Goal: Task Accomplishment & Management: Use online tool/utility

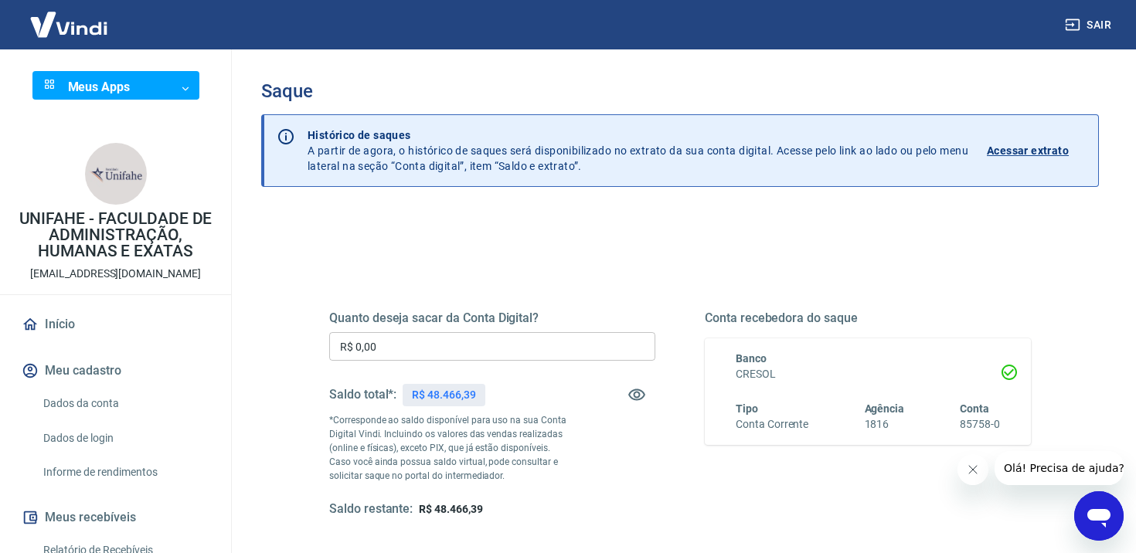
click at [405, 347] on input "R$ 0,00" at bounding box center [492, 346] width 326 height 29
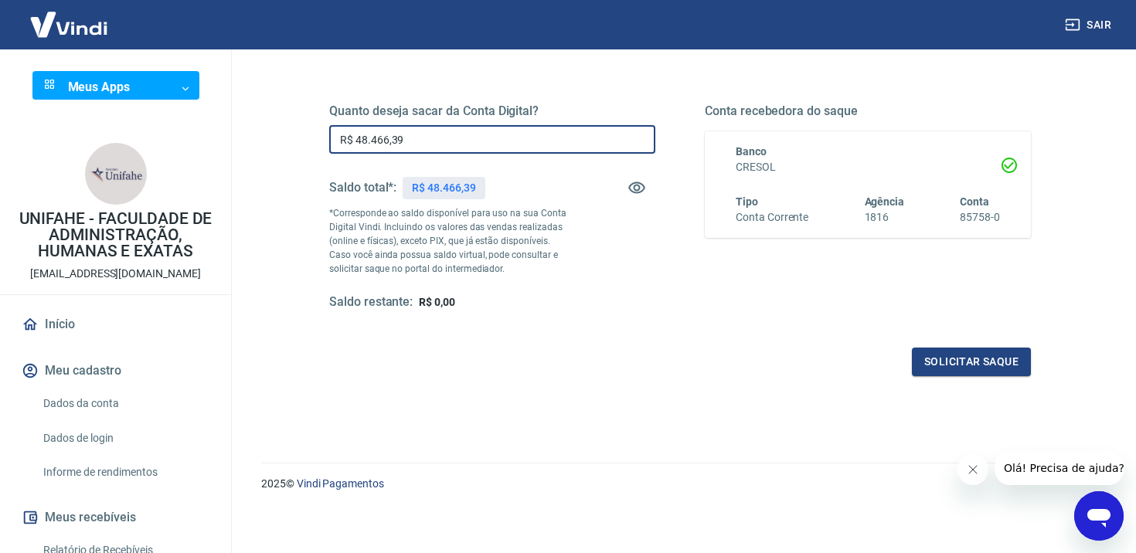
scroll to position [210, 0]
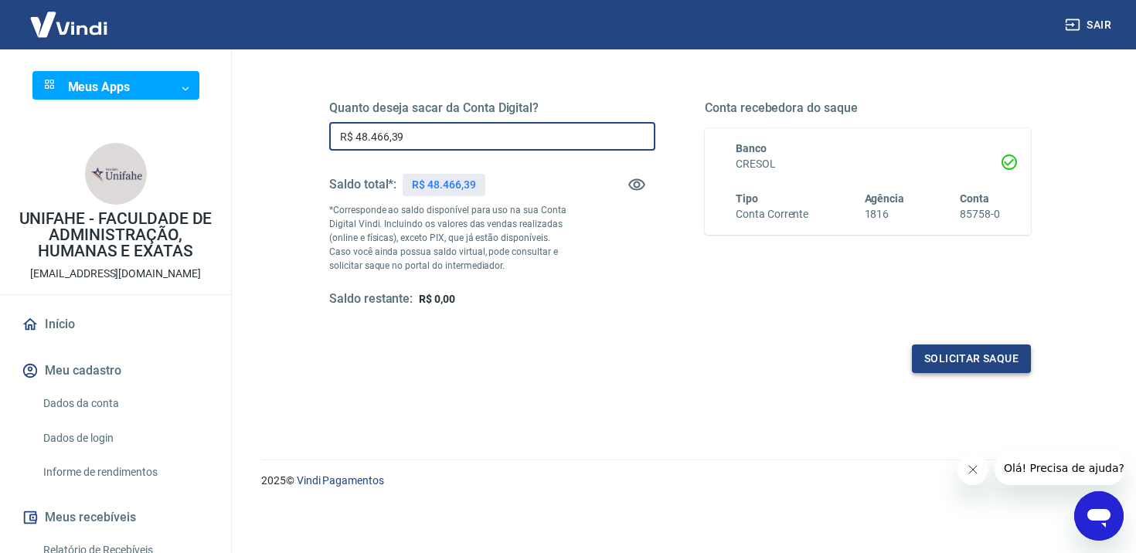
type input "R$ 48.466,39"
click at [981, 365] on button "Solicitar saque" at bounding box center [971, 359] width 119 height 29
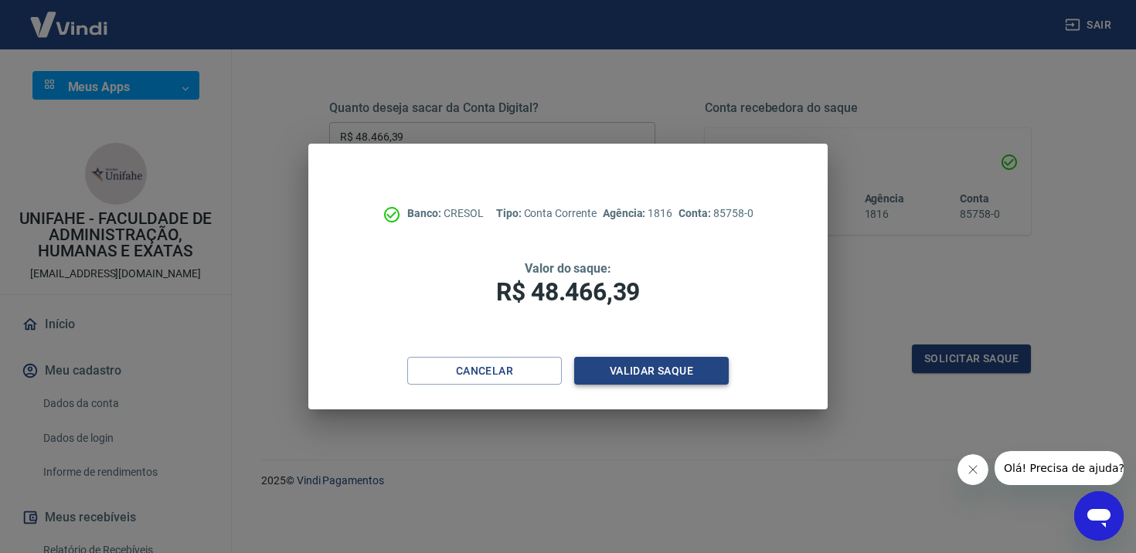
click at [663, 370] on button "Validar saque" at bounding box center [651, 371] width 155 height 29
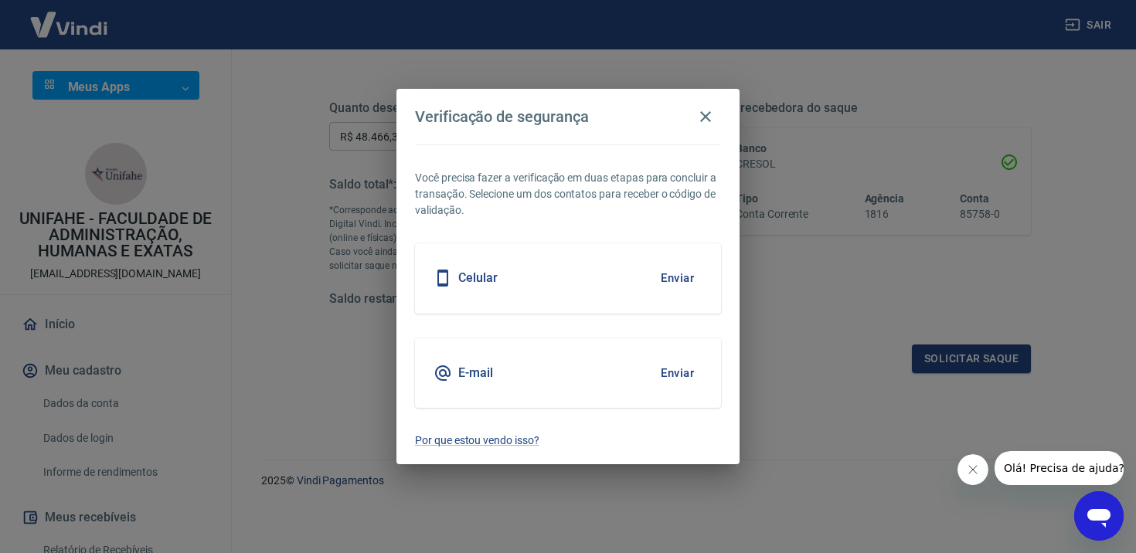
click at [663, 370] on button "Enviar" at bounding box center [677, 373] width 50 height 32
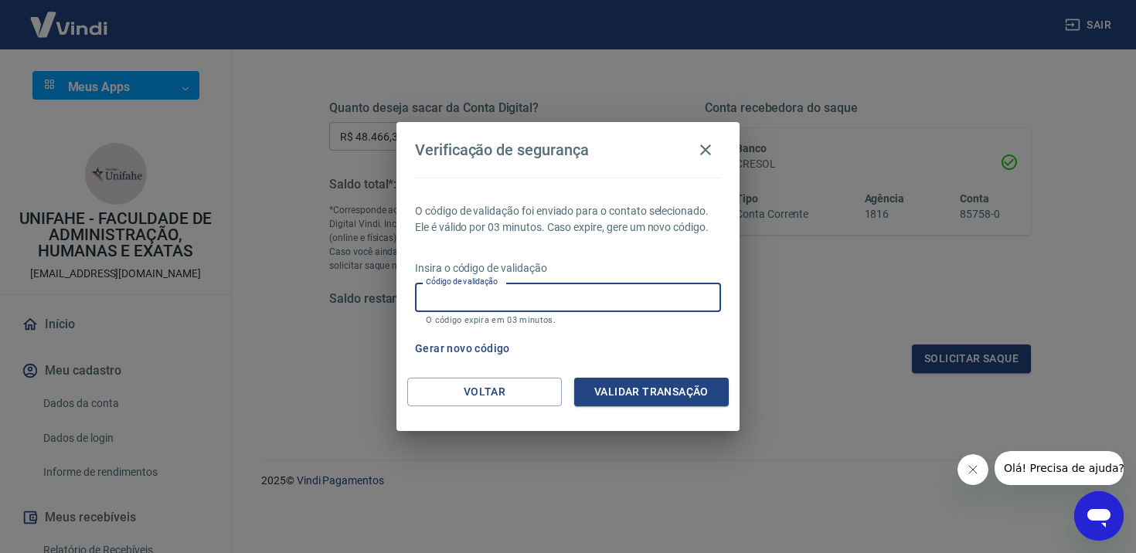
click at [562, 290] on input "Código de validação" at bounding box center [568, 297] width 306 height 29
click at [624, 389] on button "Validar transação" at bounding box center [651, 392] width 155 height 29
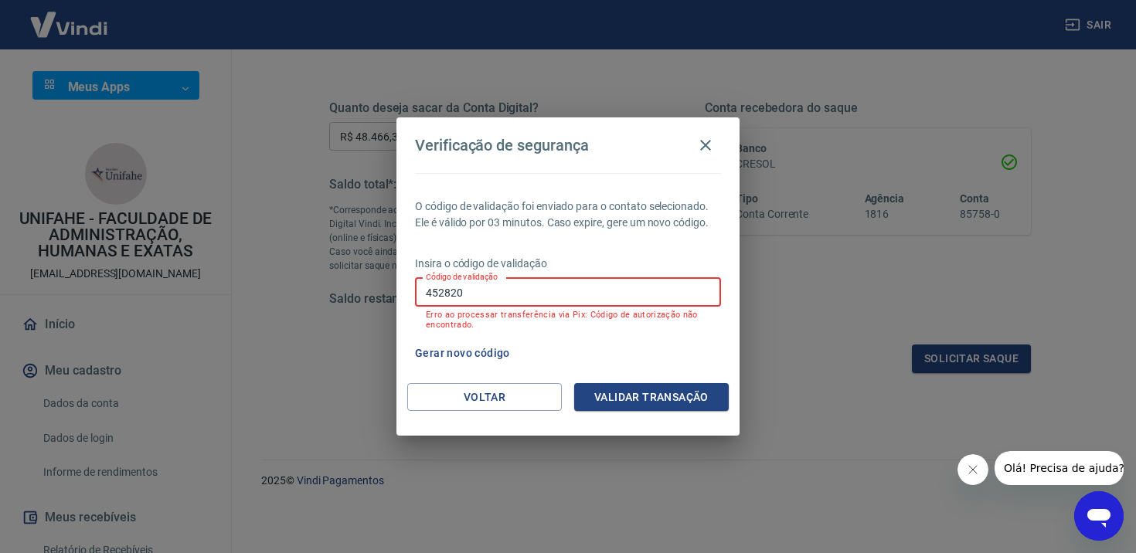
click at [542, 283] on input "452820" at bounding box center [568, 292] width 306 height 29
click at [464, 348] on button "Gerar novo código" at bounding box center [462, 353] width 107 height 29
click at [491, 294] on input "452820" at bounding box center [568, 292] width 306 height 29
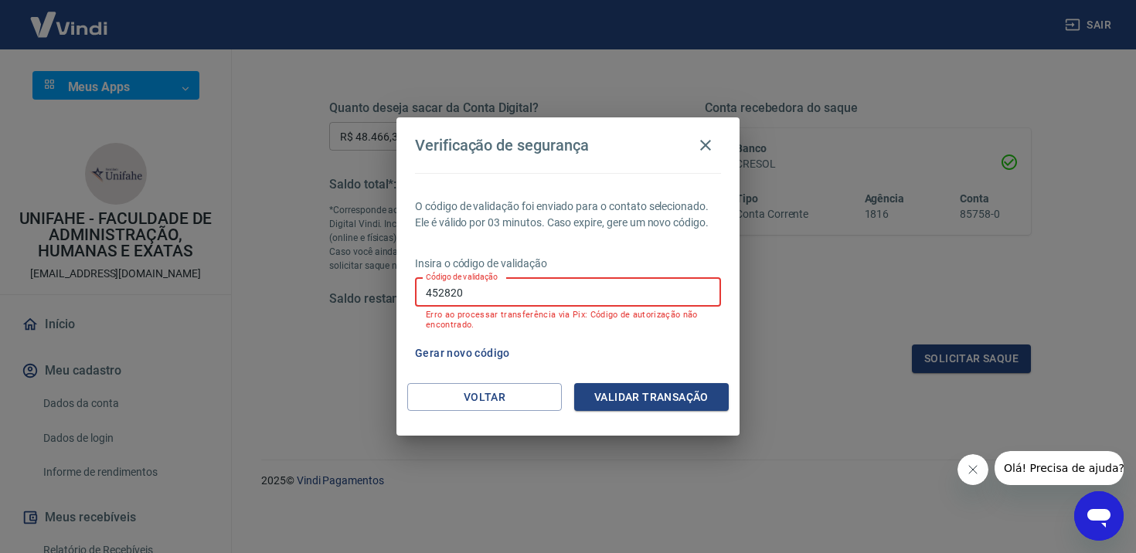
click at [491, 294] on input "452820" at bounding box center [568, 292] width 306 height 29
type input "859915"
click at [637, 397] on button "Validar transação" at bounding box center [651, 397] width 155 height 29
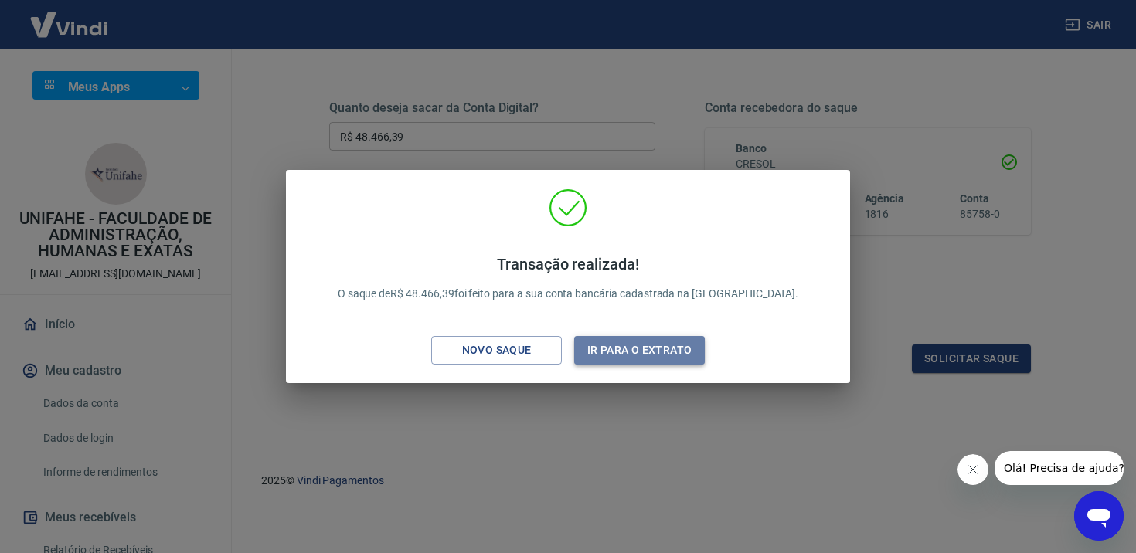
click at [634, 355] on button "Ir para o extrato" at bounding box center [639, 350] width 131 height 29
